Goal: Transaction & Acquisition: Obtain resource

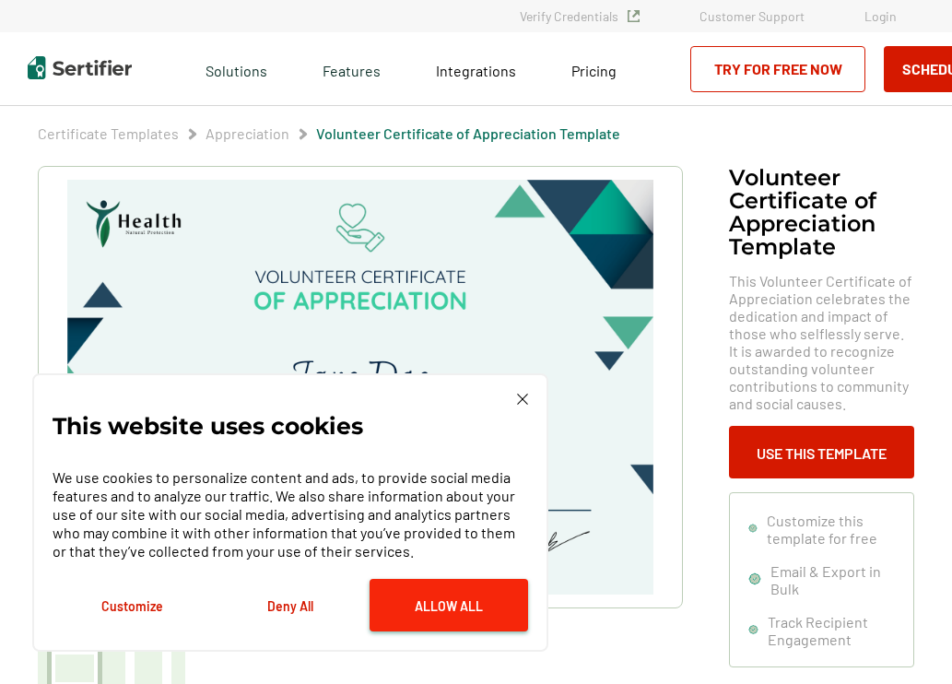
click at [436, 606] on button "Allow All" at bounding box center [448, 605] width 158 height 53
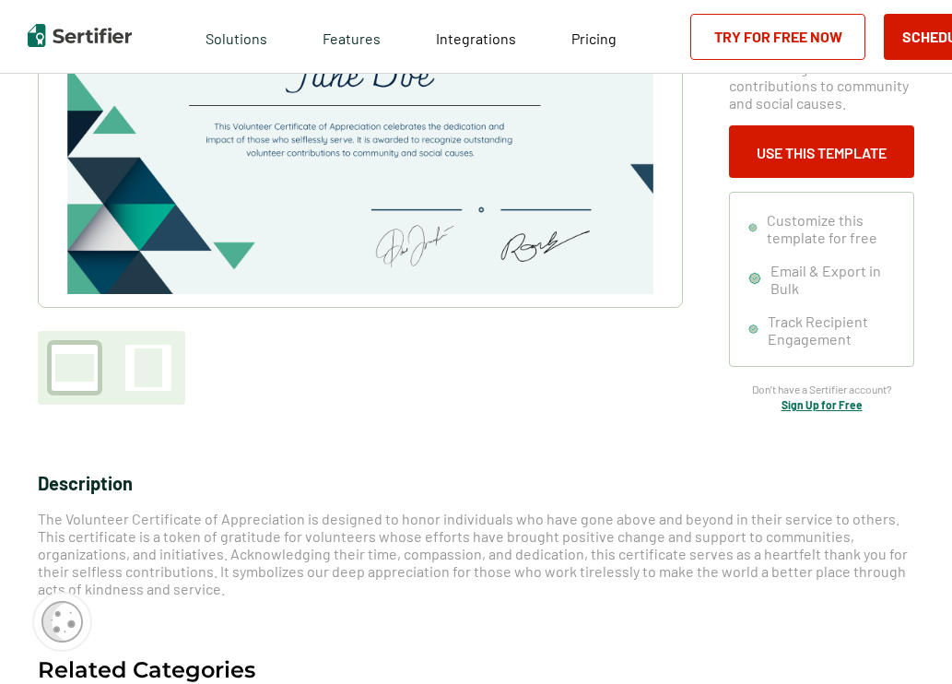
scroll to position [300, 1]
click at [152, 365] on div at bounding box center [148, 367] width 28 height 39
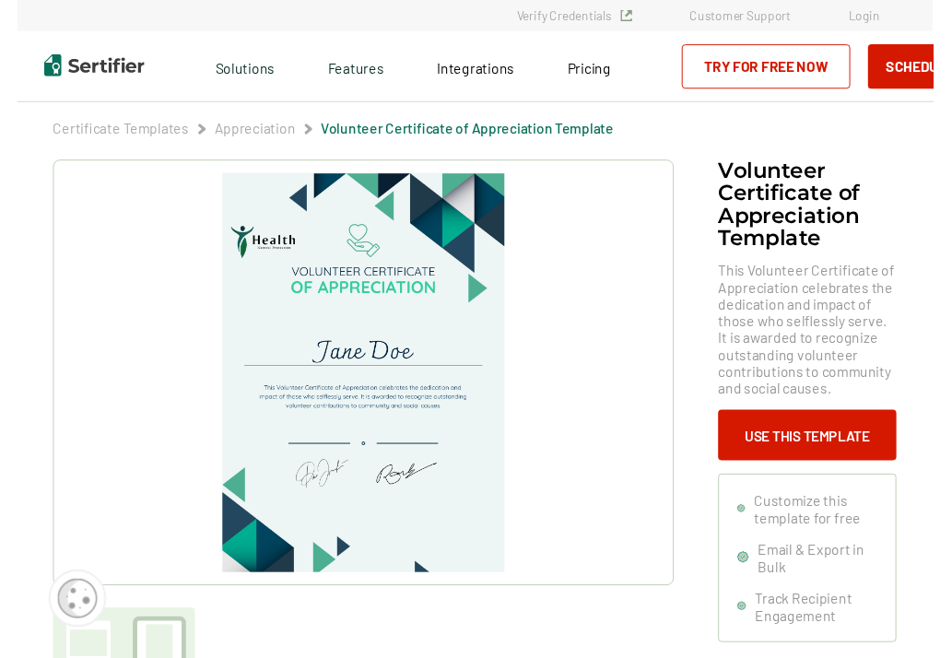
scroll to position [0, 1]
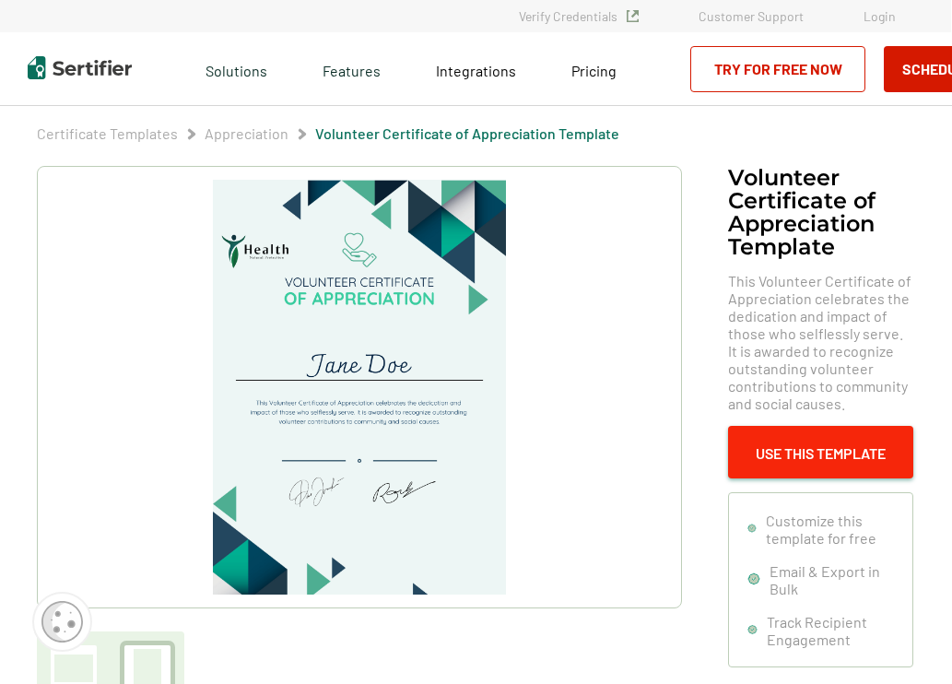
click at [797, 452] on button "Use This Template" at bounding box center [820, 452] width 185 height 53
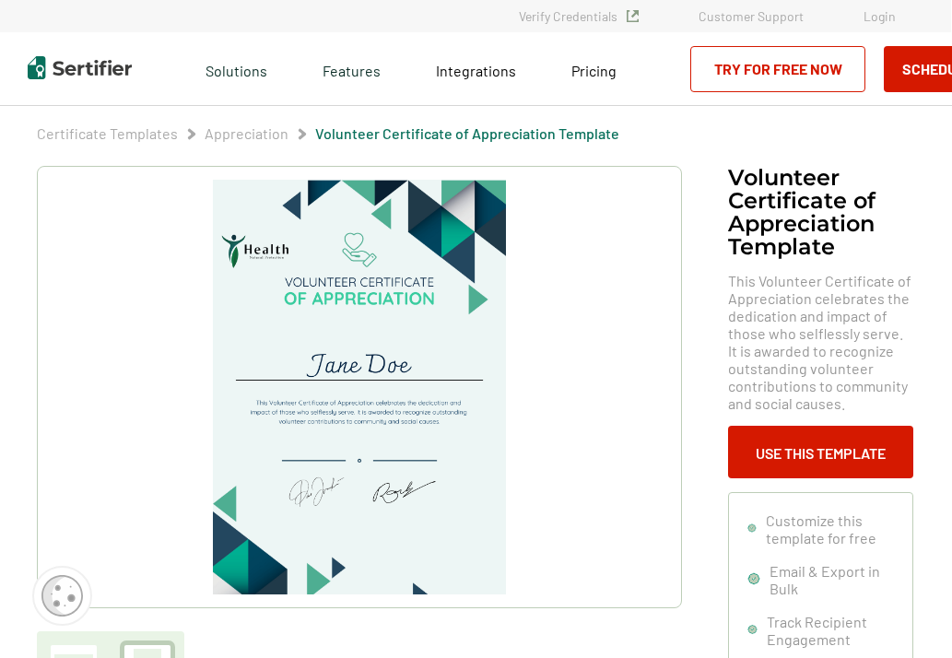
click at [719, 72] on link "Try for Free Now" at bounding box center [777, 69] width 175 height 46
